Goal: Find contact information: Find contact information

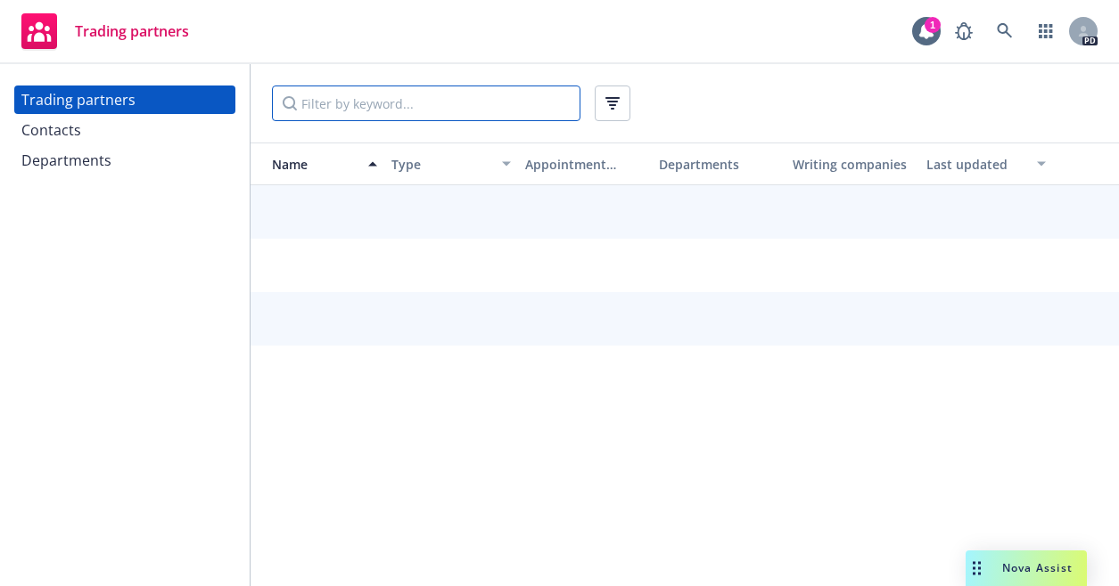
click at [415, 111] on input "Filter by keyword..." at bounding box center [426, 104] width 308 height 36
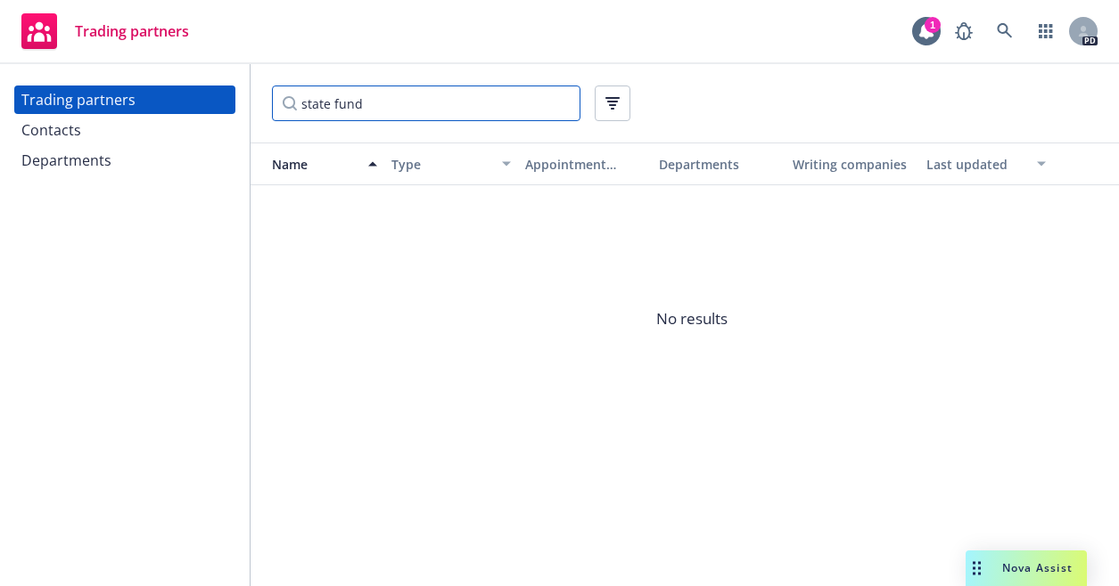
click at [375, 102] on input "state fund" at bounding box center [426, 104] width 308 height 36
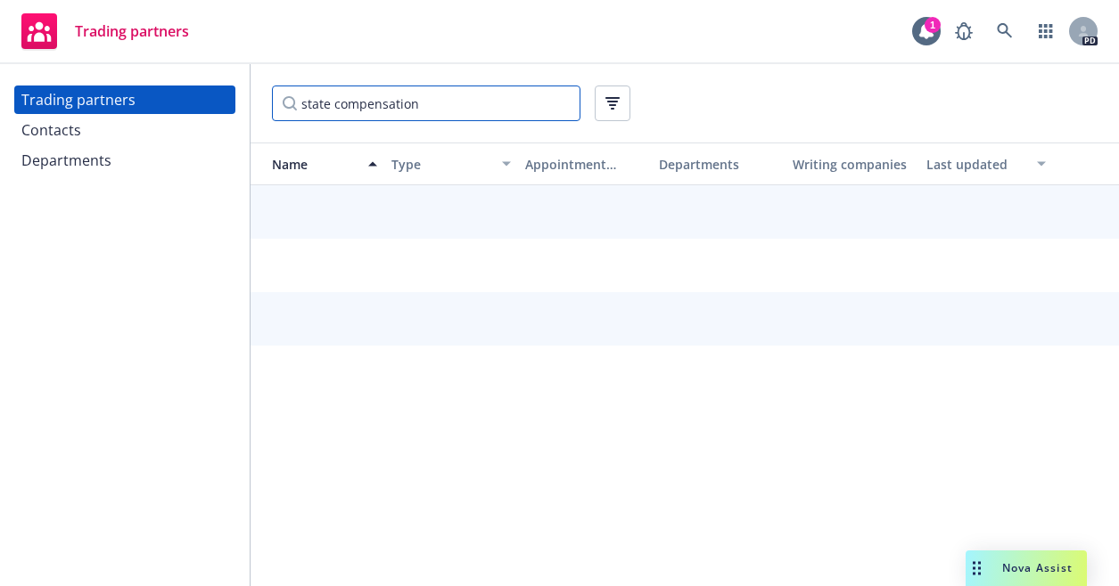
type input "state compensation"
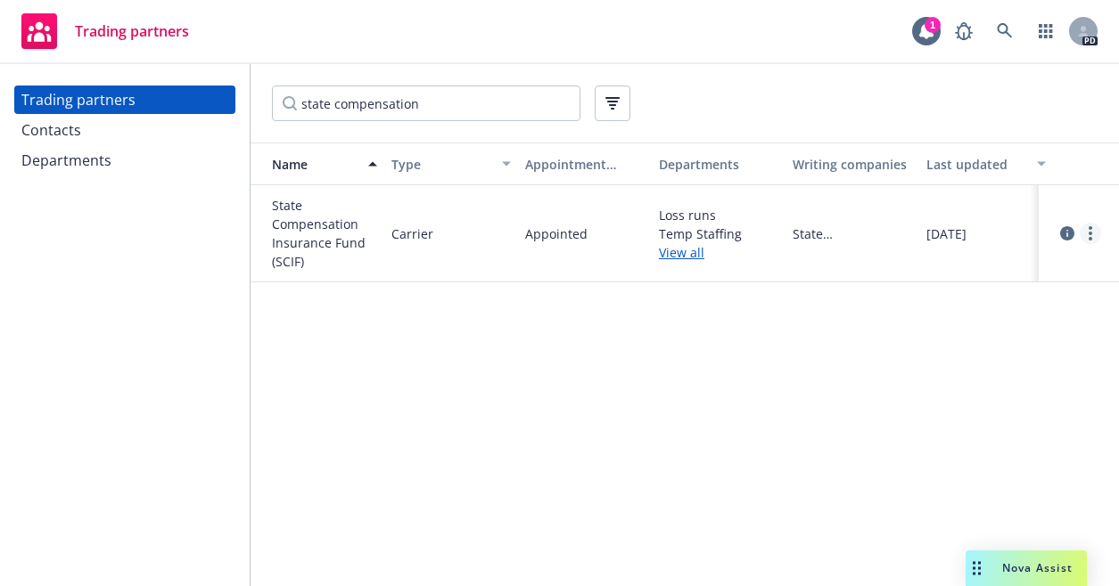
click at [1090, 228] on circle "more" at bounding box center [1090, 228] width 4 height 4
click at [1000, 263] on link "View contacts" at bounding box center [1000, 270] width 199 height 36
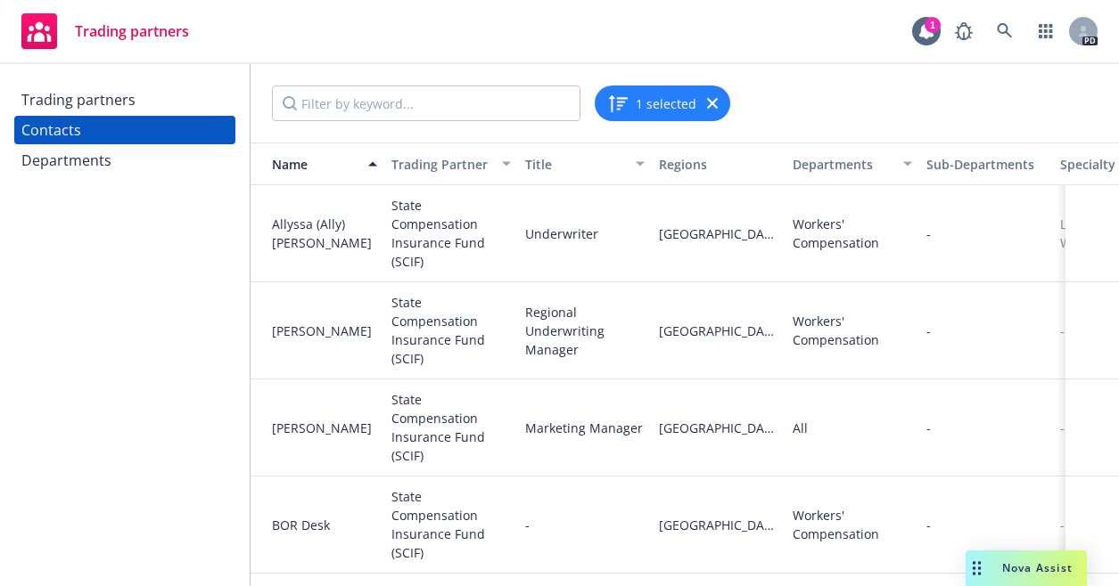
click at [75, 160] on div "Departments" at bounding box center [66, 160] width 90 height 29
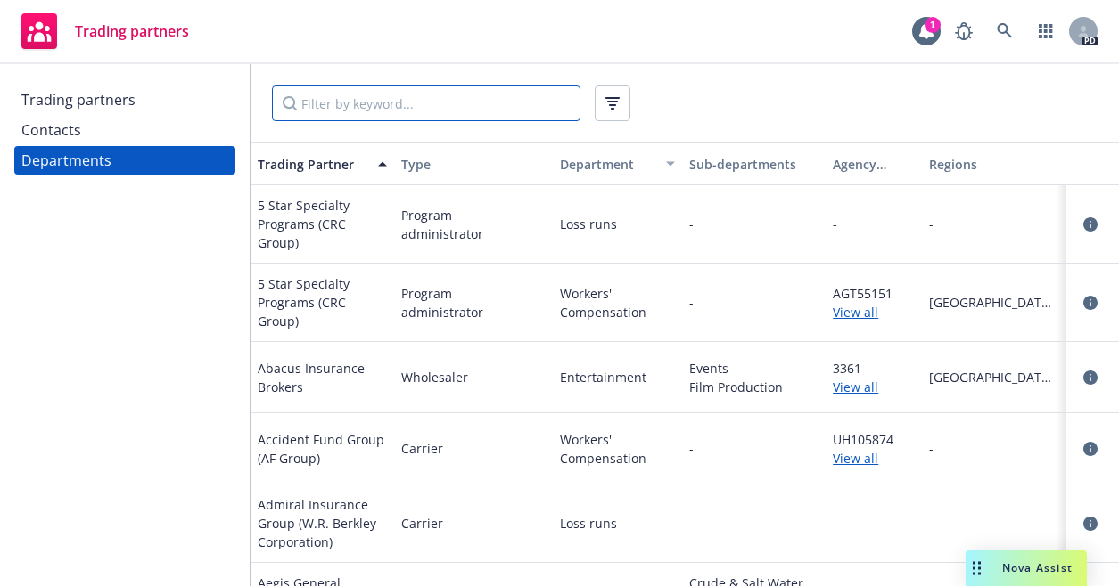
click at [404, 103] on input "Filter by keyword..." at bounding box center [426, 104] width 308 height 36
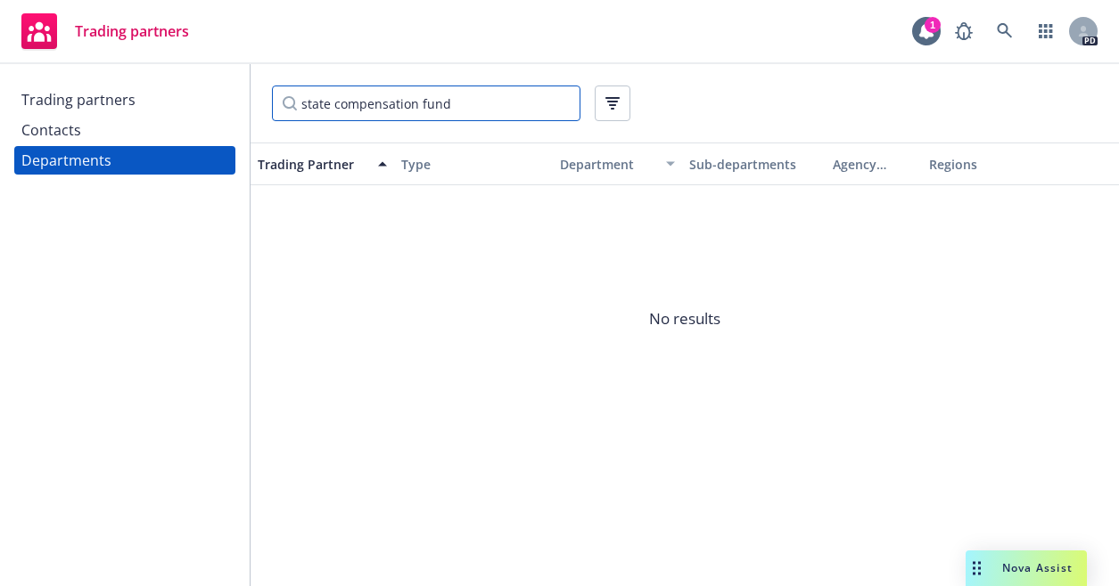
click at [486, 107] on input "state compensation fund" at bounding box center [426, 104] width 308 height 36
type input "state compensation"
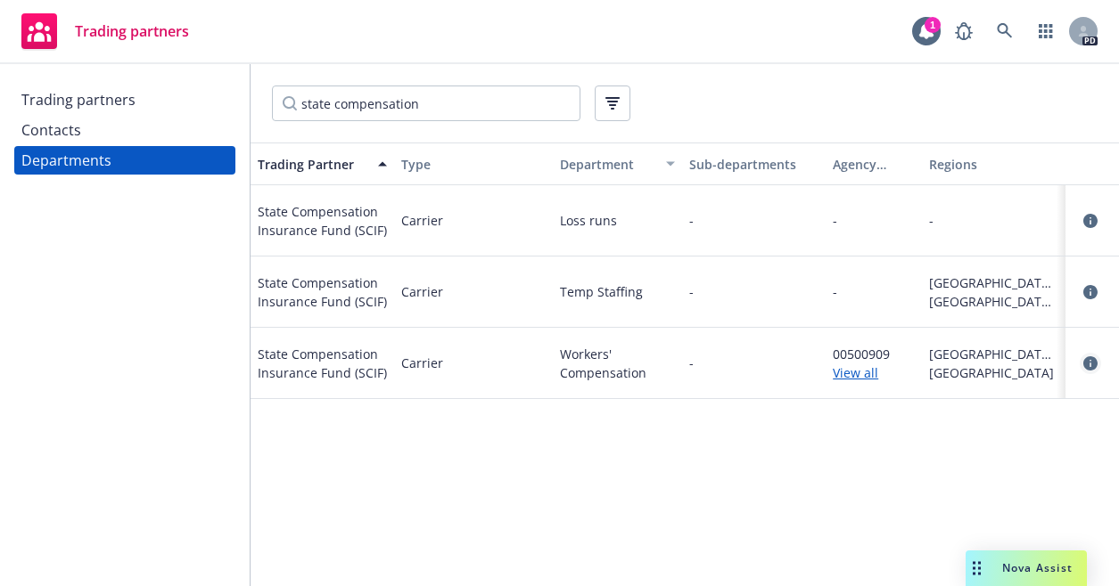
click at [1093, 365] on icon "circleInformation" at bounding box center [1090, 364] width 14 height 14
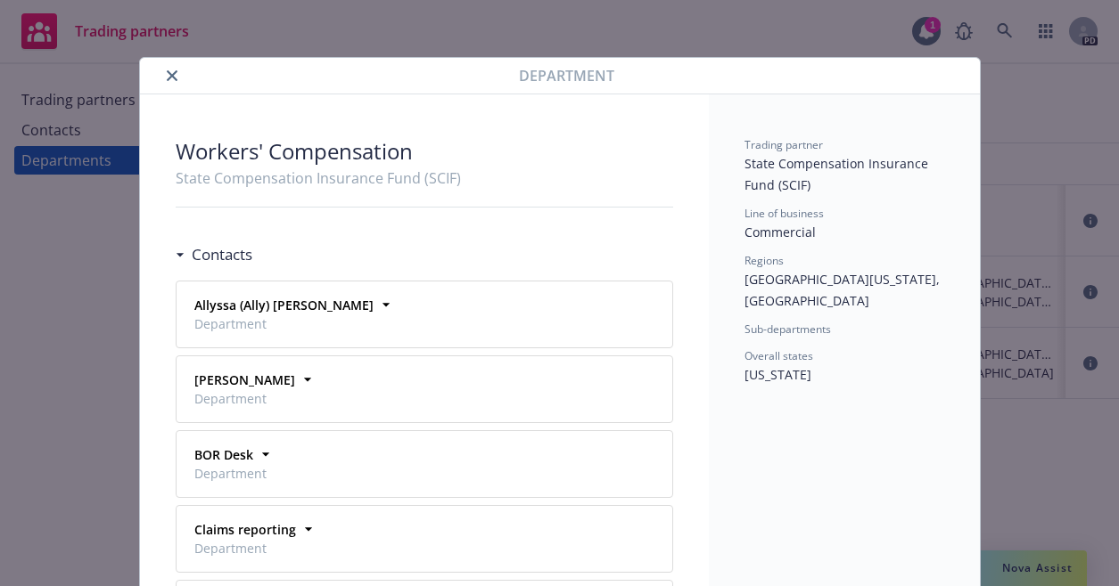
click at [167, 75] on icon "close" at bounding box center [172, 75] width 11 height 11
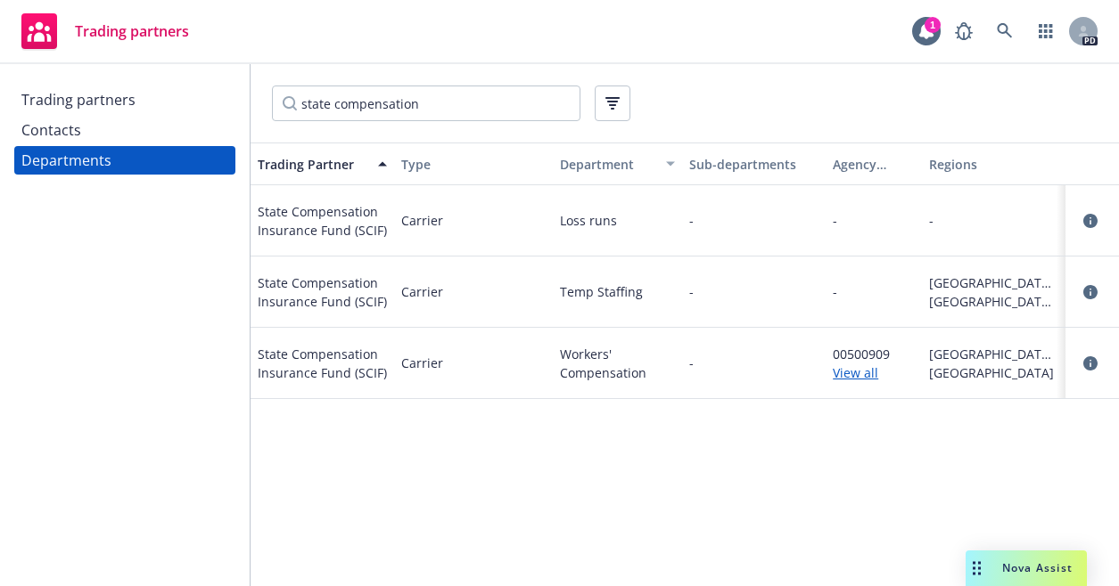
click at [316, 349] on span "State Compensation Insurance Fund (SCIF)" at bounding box center [322, 363] width 129 height 37
click at [863, 373] on link "View all" at bounding box center [873, 373] width 82 height 19
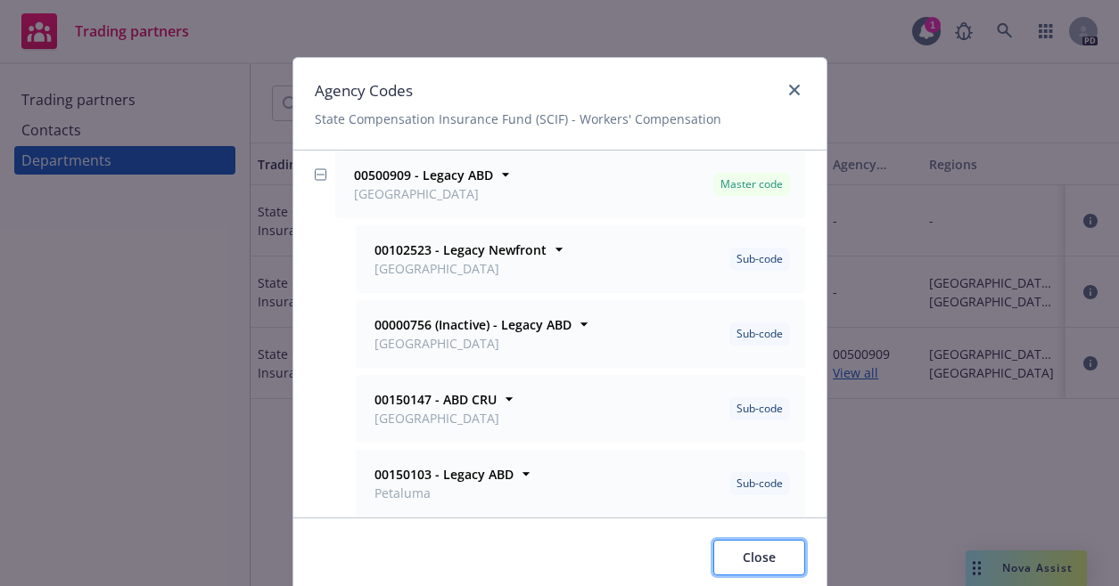
click at [756, 555] on span "Close" at bounding box center [758, 557] width 33 height 17
